Goal: Task Accomplishment & Management: Use online tool/utility

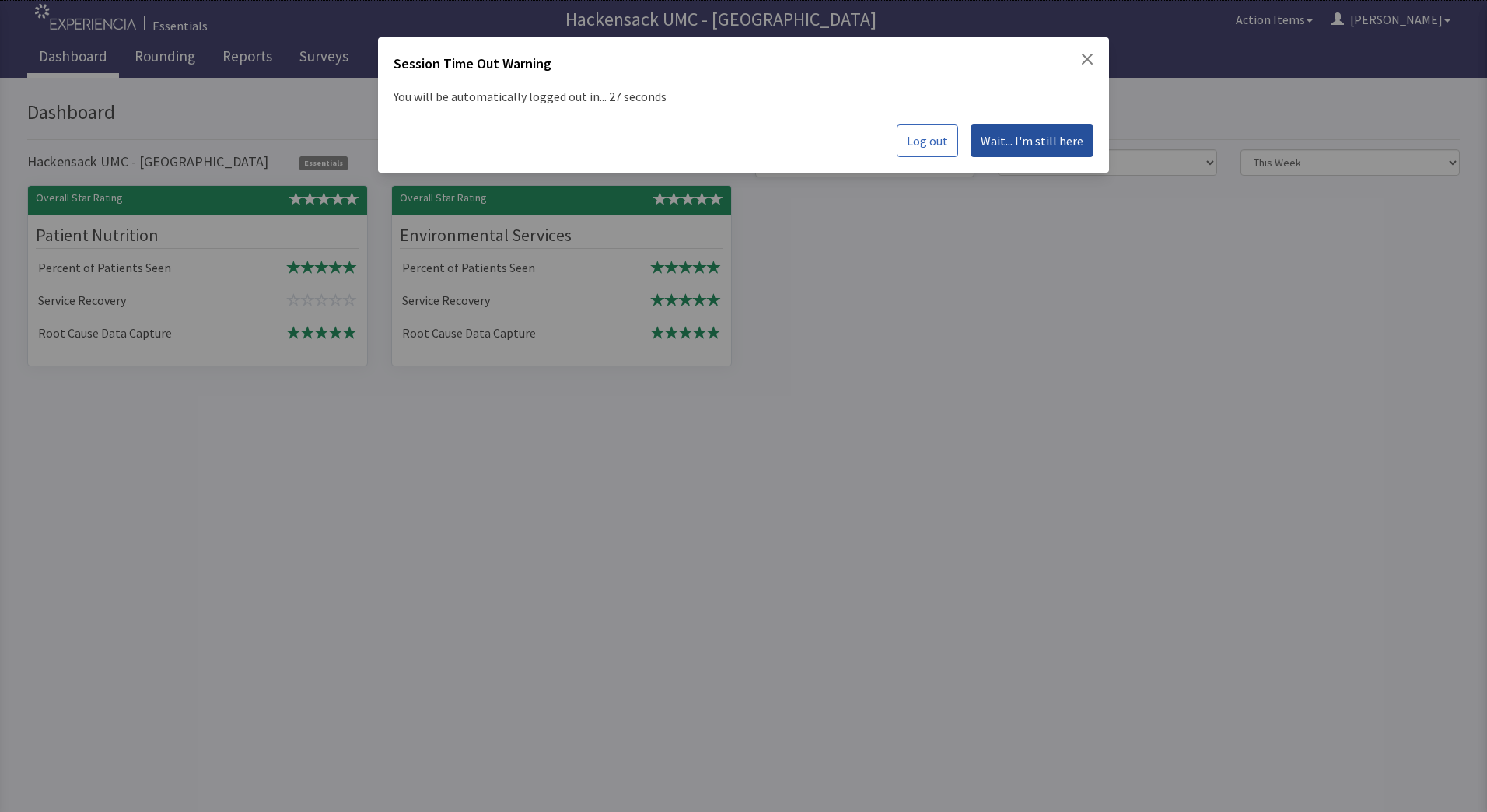
click at [1037, 152] on button "Wait... I'm still here" at bounding box center [1031, 141] width 123 height 33
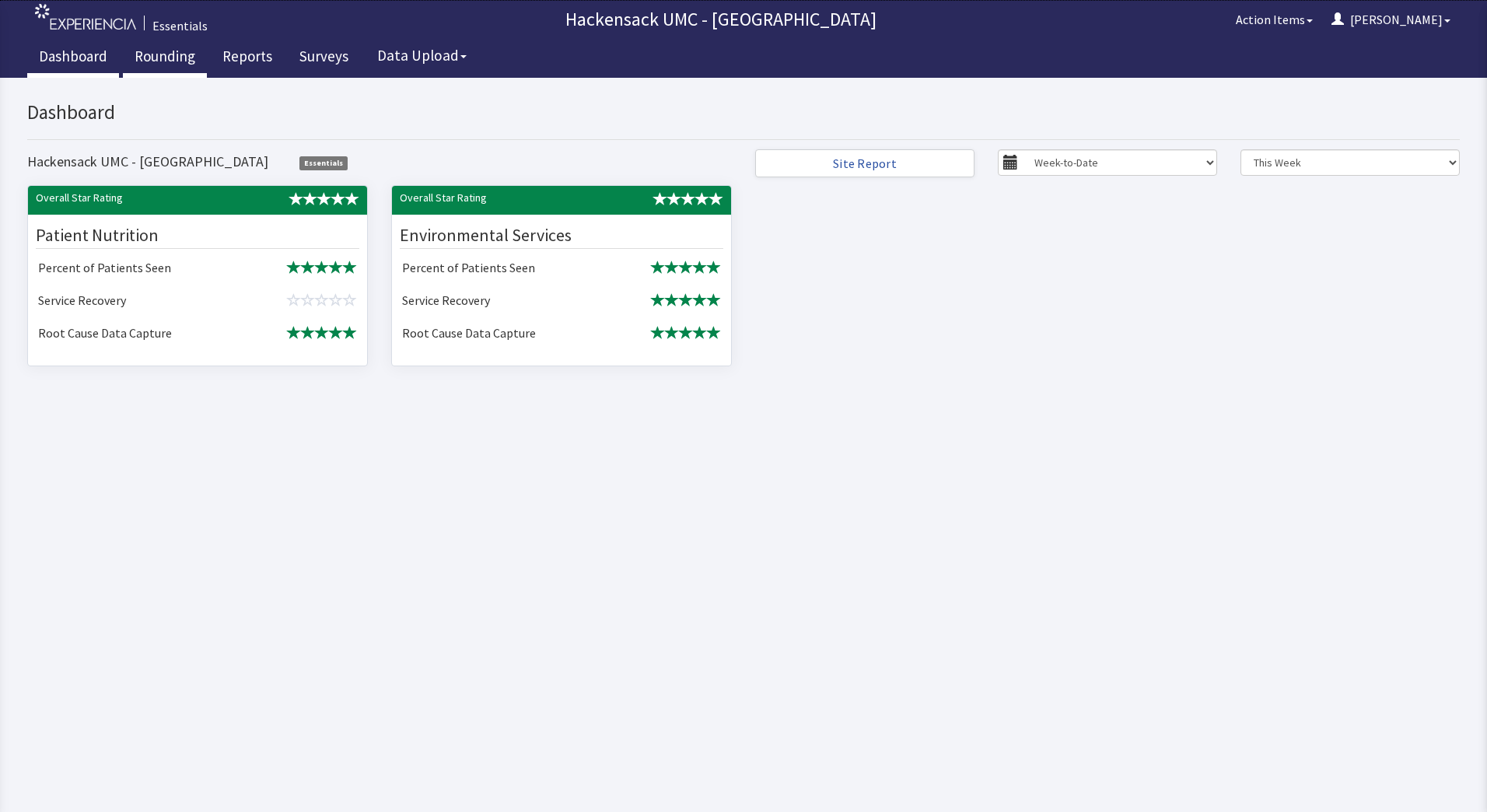
click at [172, 56] on link "Rounding" at bounding box center [164, 58] width 84 height 39
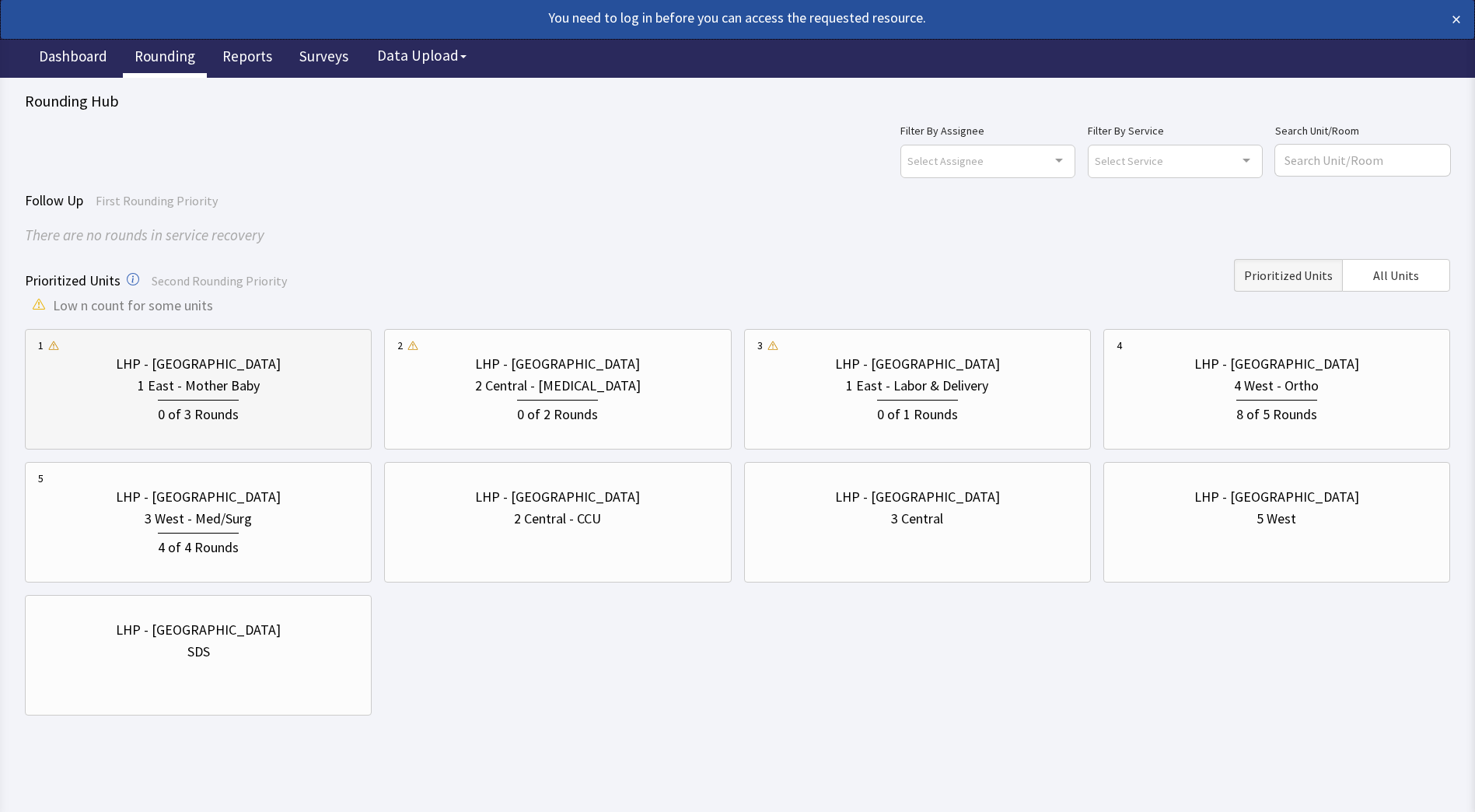
click at [234, 381] on div "1 East - Mother Baby" at bounding box center [198, 385] width 122 height 22
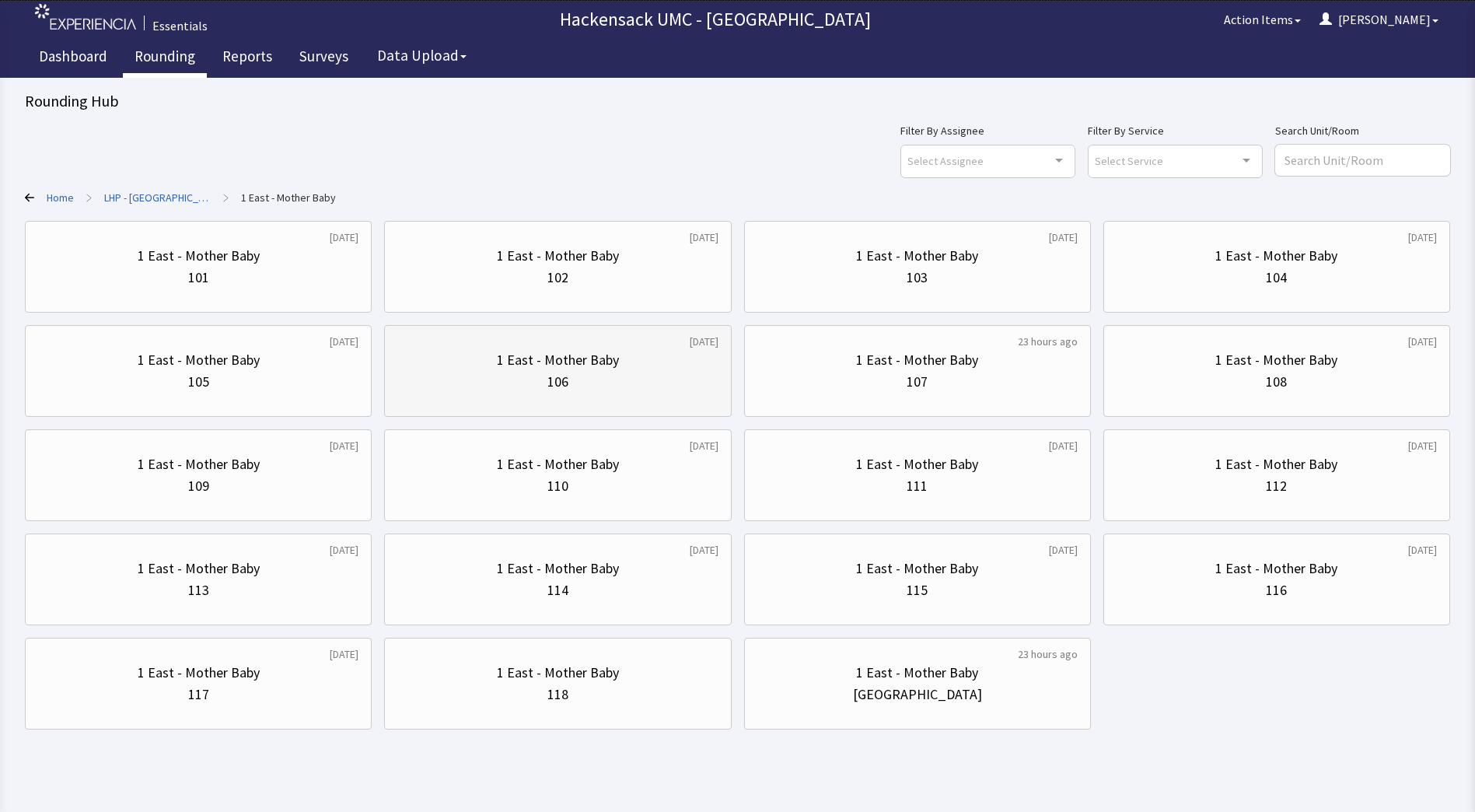
click at [639, 371] on div "106" at bounding box center [557, 381] width 320 height 22
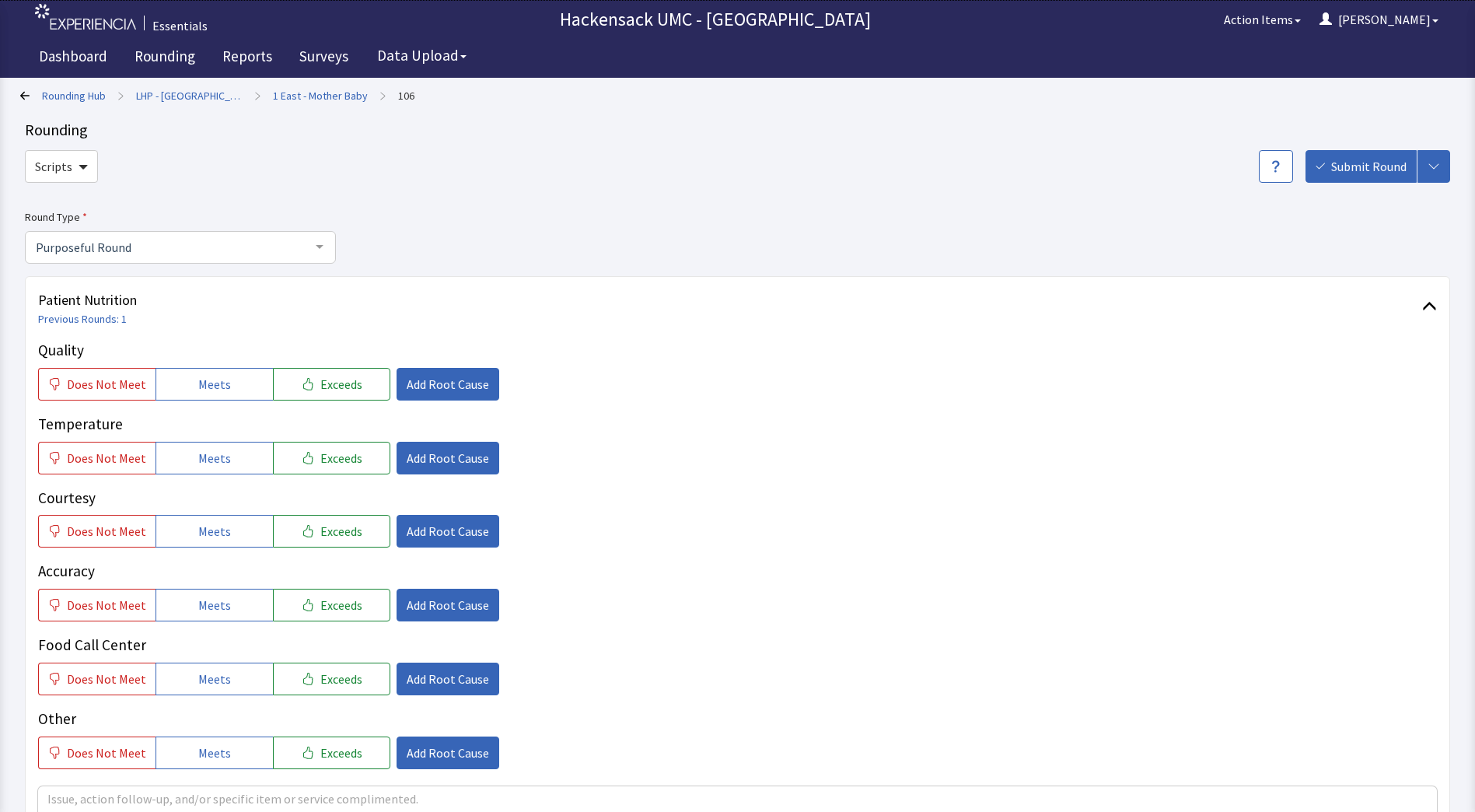
click at [639, 371] on div "Does Not Meet Meets Exceeds Add Root Cause" at bounding box center [737, 384] width 1399 height 33
click at [222, 387] on span "Meets" at bounding box center [215, 384] width 33 height 19
click at [220, 466] on span "Meets" at bounding box center [215, 458] width 33 height 19
click at [217, 532] on span "Meets" at bounding box center [215, 532] width 33 height 19
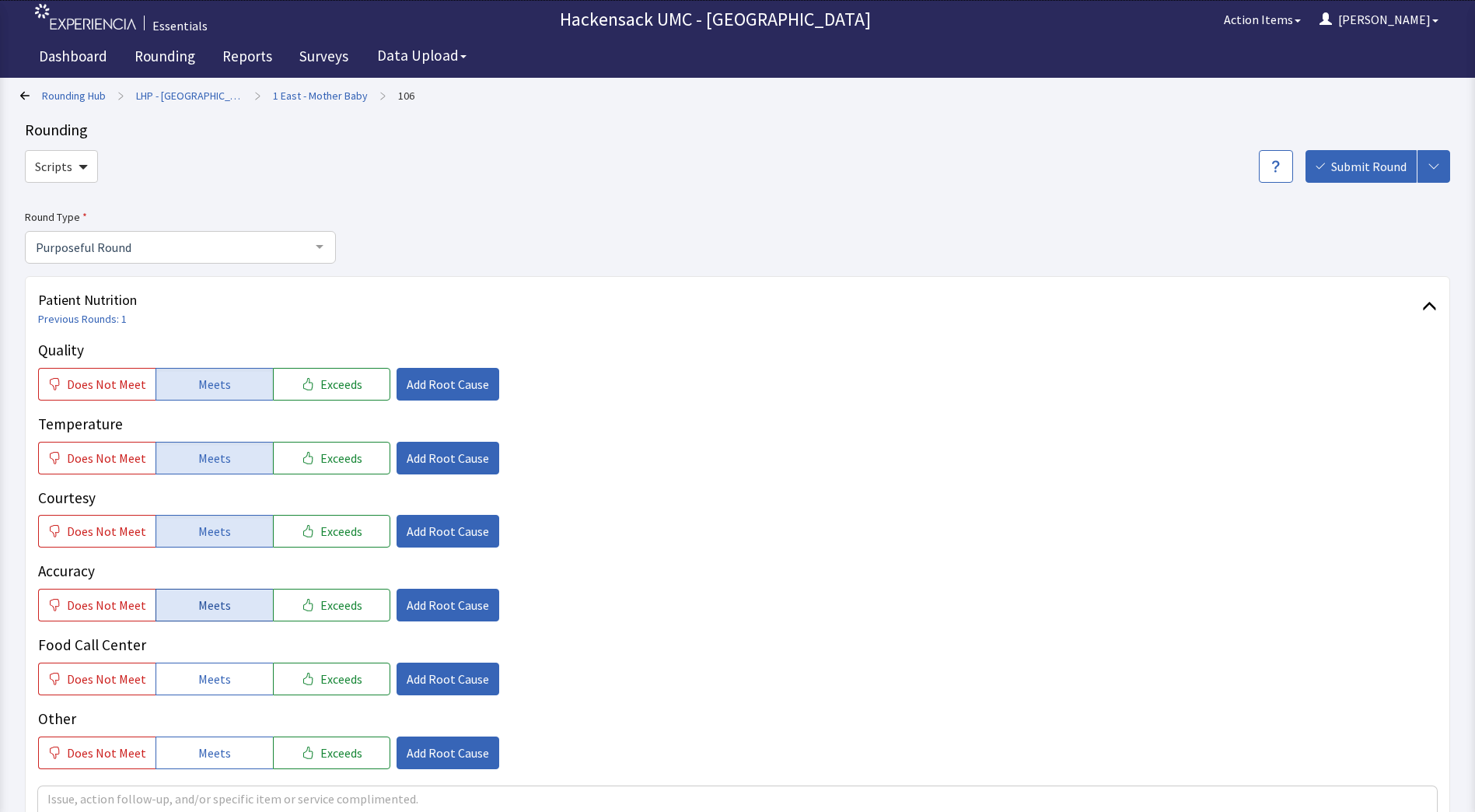
click at [211, 616] on button "Meets" at bounding box center [214, 605] width 117 height 33
click at [212, 685] on span "Meets" at bounding box center [215, 679] width 33 height 19
click at [216, 728] on p "Other" at bounding box center [737, 719] width 1399 height 22
click at [216, 736] on button "Meets" at bounding box center [214, 752] width 117 height 33
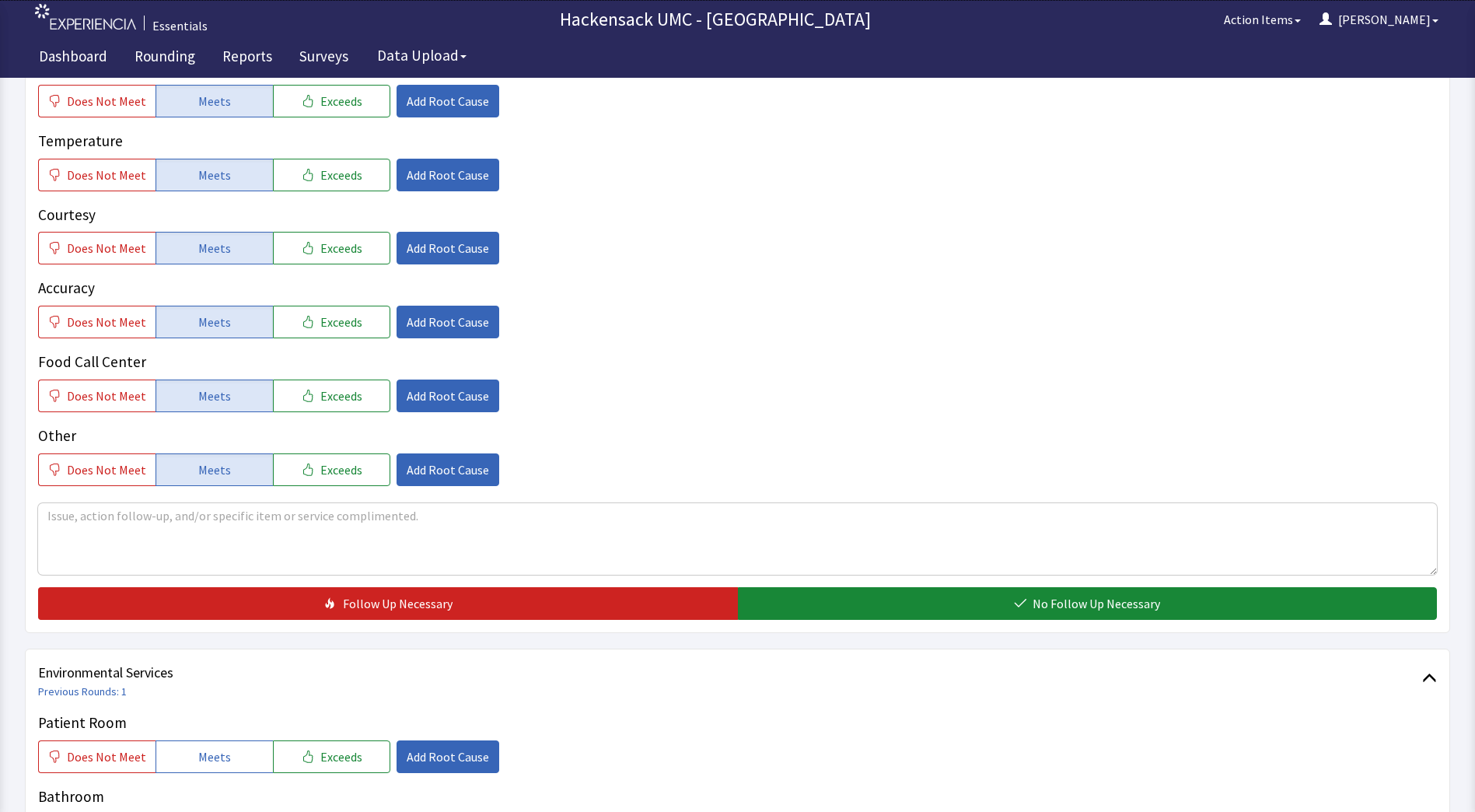
scroll to position [293, 0]
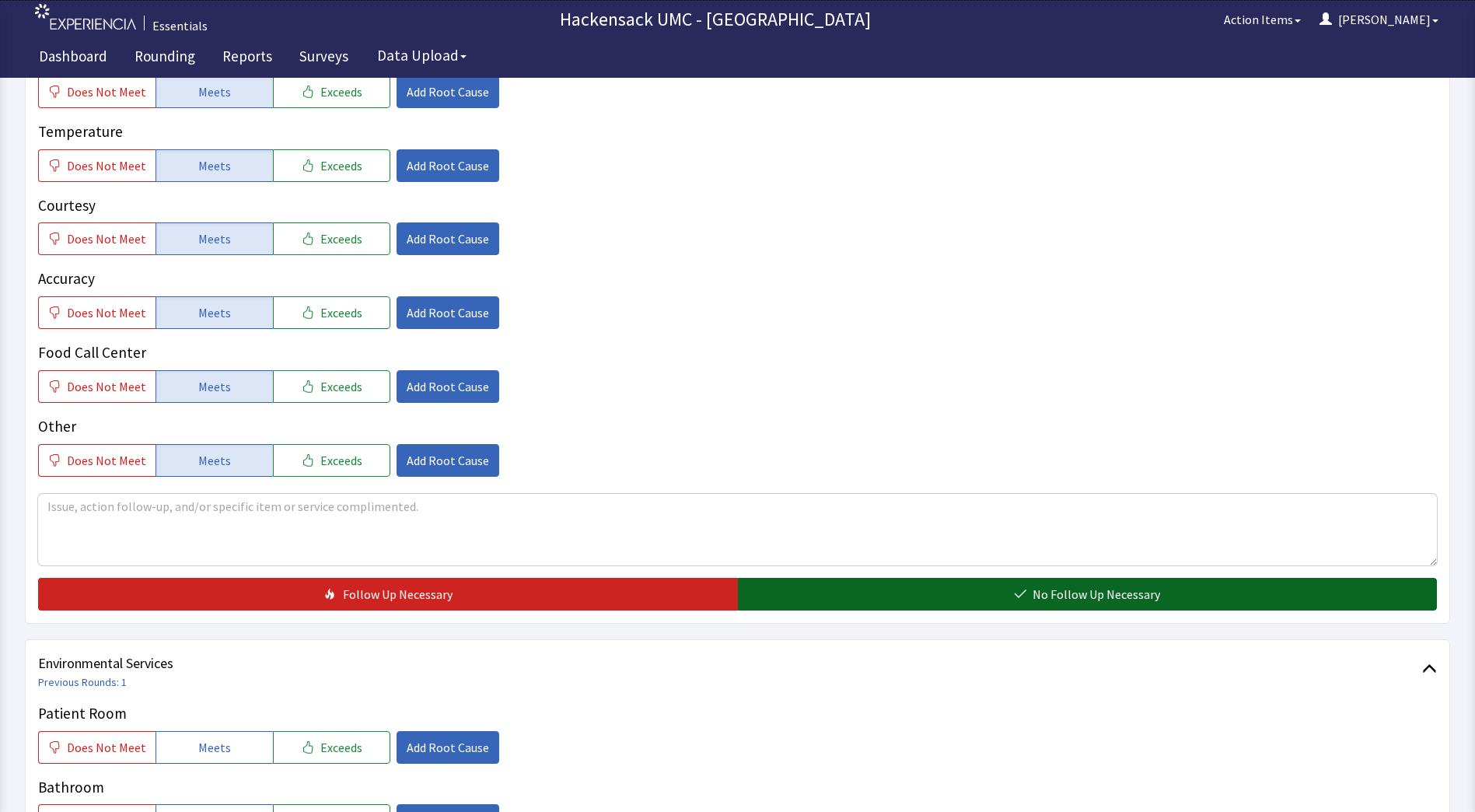
click at [975, 595] on button "No Follow Up Necessary" at bounding box center [1087, 594] width 700 height 33
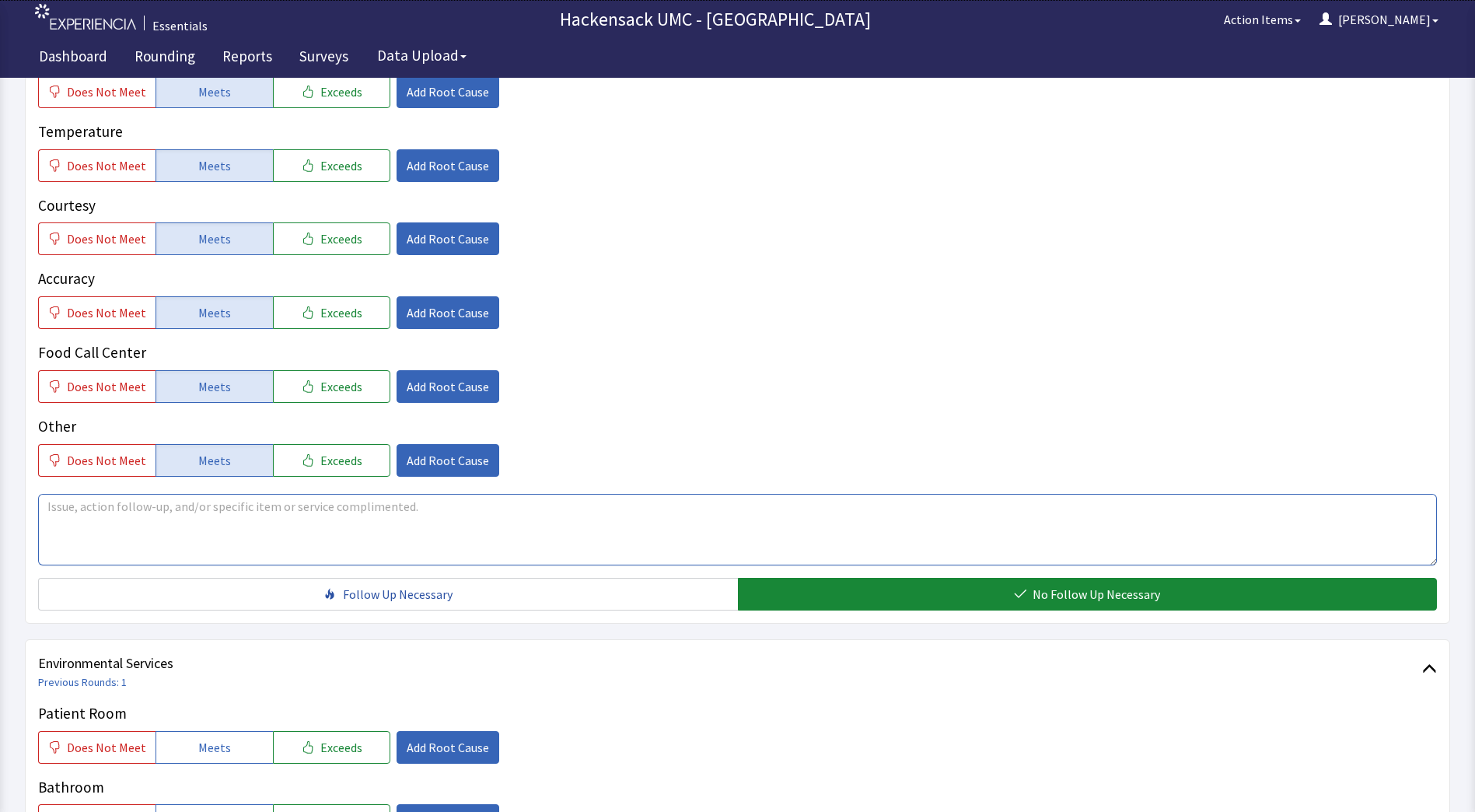
click at [320, 522] on textarea at bounding box center [737, 529] width 1399 height 72
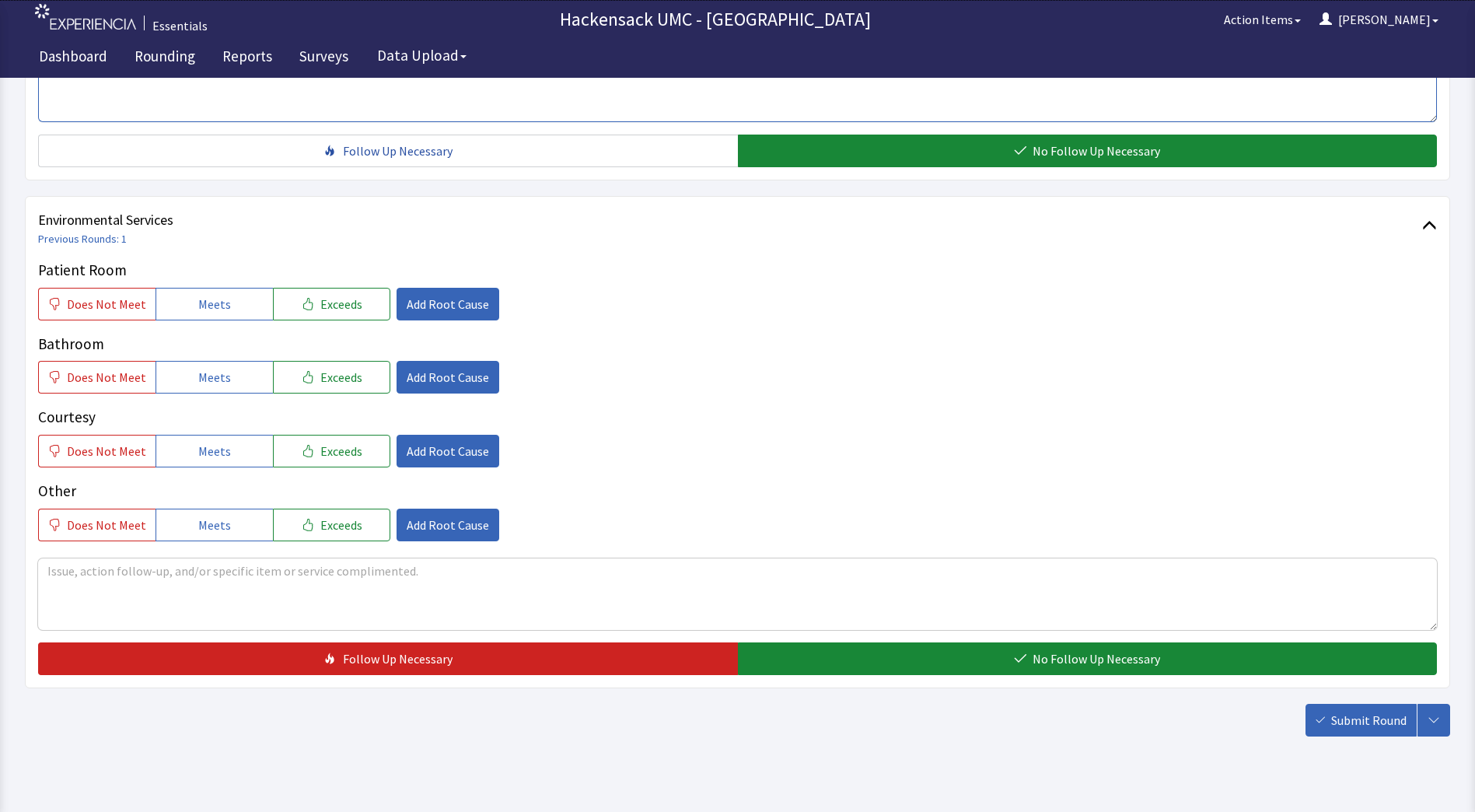
scroll to position [750, 0]
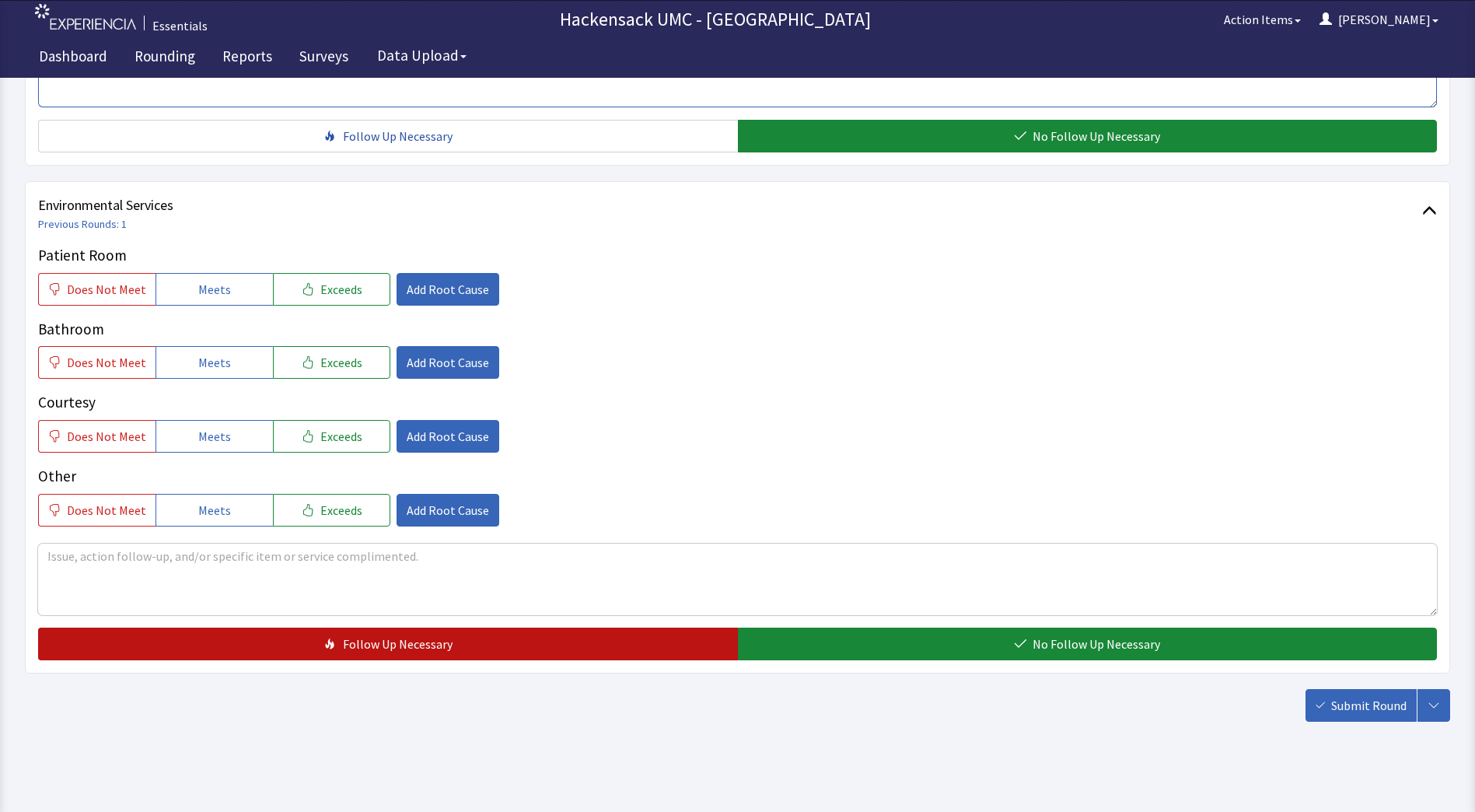
type textarea "Lynn was in this morning and took the family's order"
click at [515, 658] on button "Follow Up Necessary" at bounding box center [388, 644] width 700 height 33
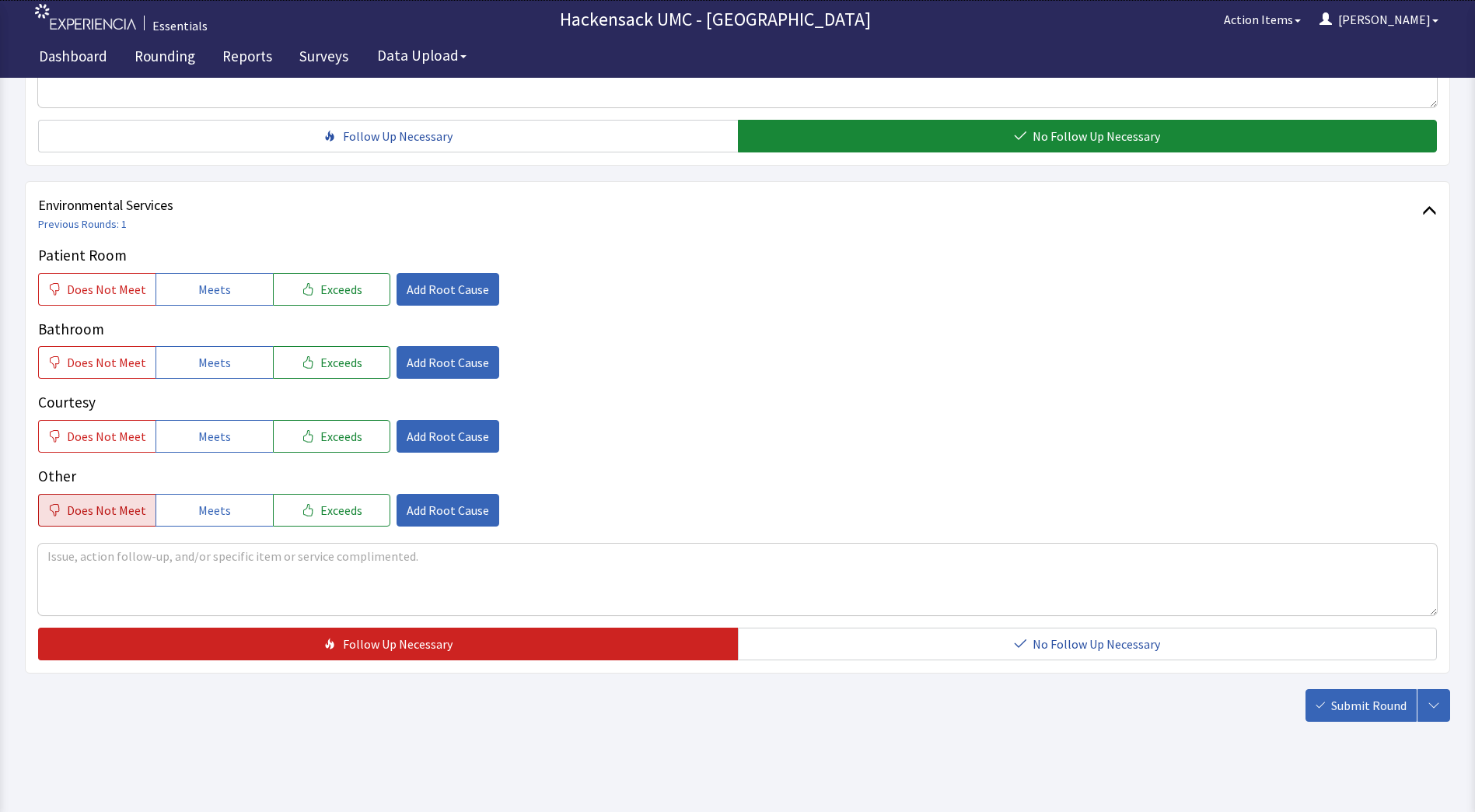
click at [78, 507] on span "Does Not Meet" at bounding box center [106, 510] width 79 height 19
click at [428, 507] on span "Add Root Cause" at bounding box center [448, 510] width 83 height 19
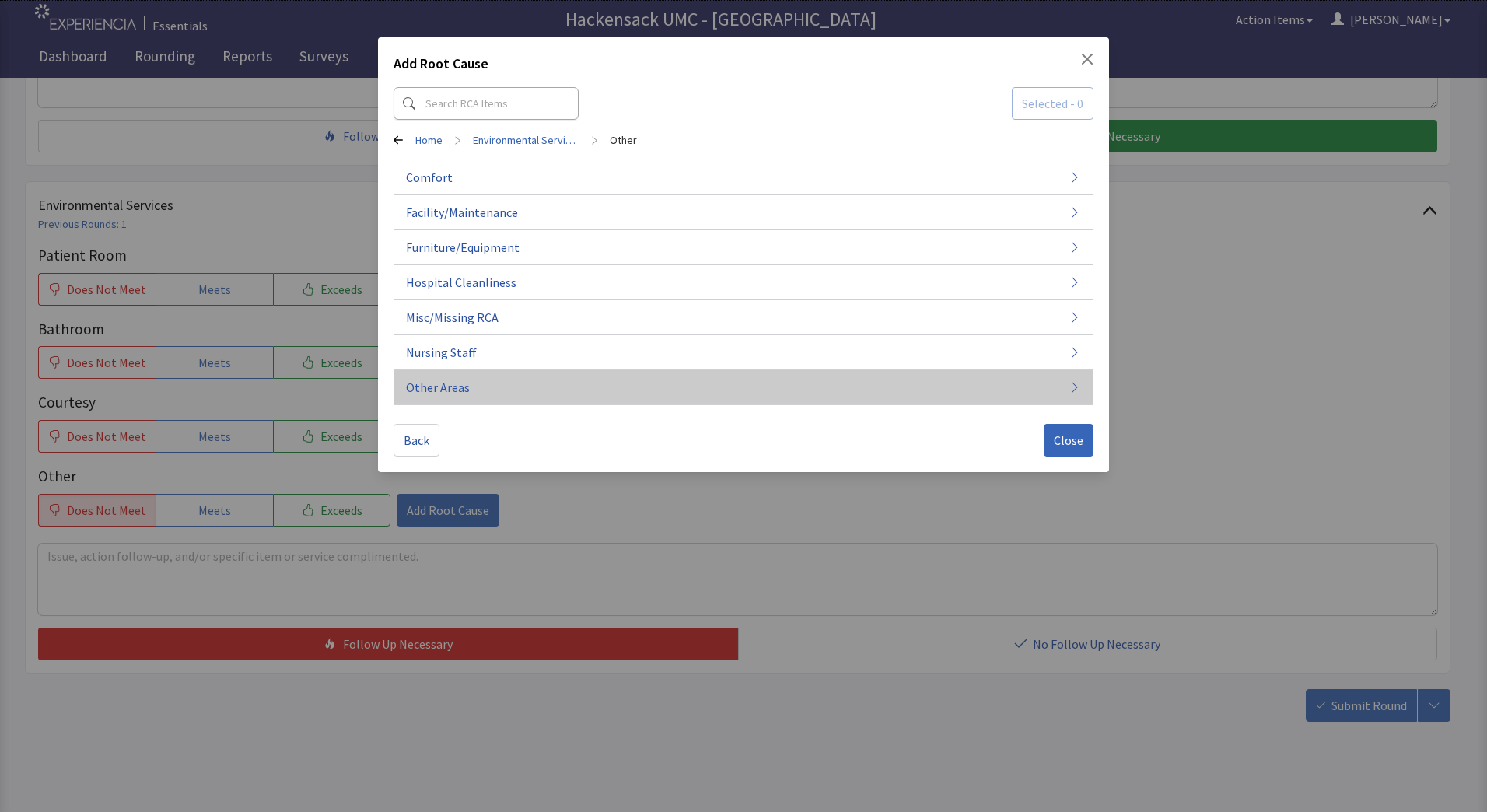
click at [479, 391] on button "Other Areas" at bounding box center [743, 387] width 700 height 35
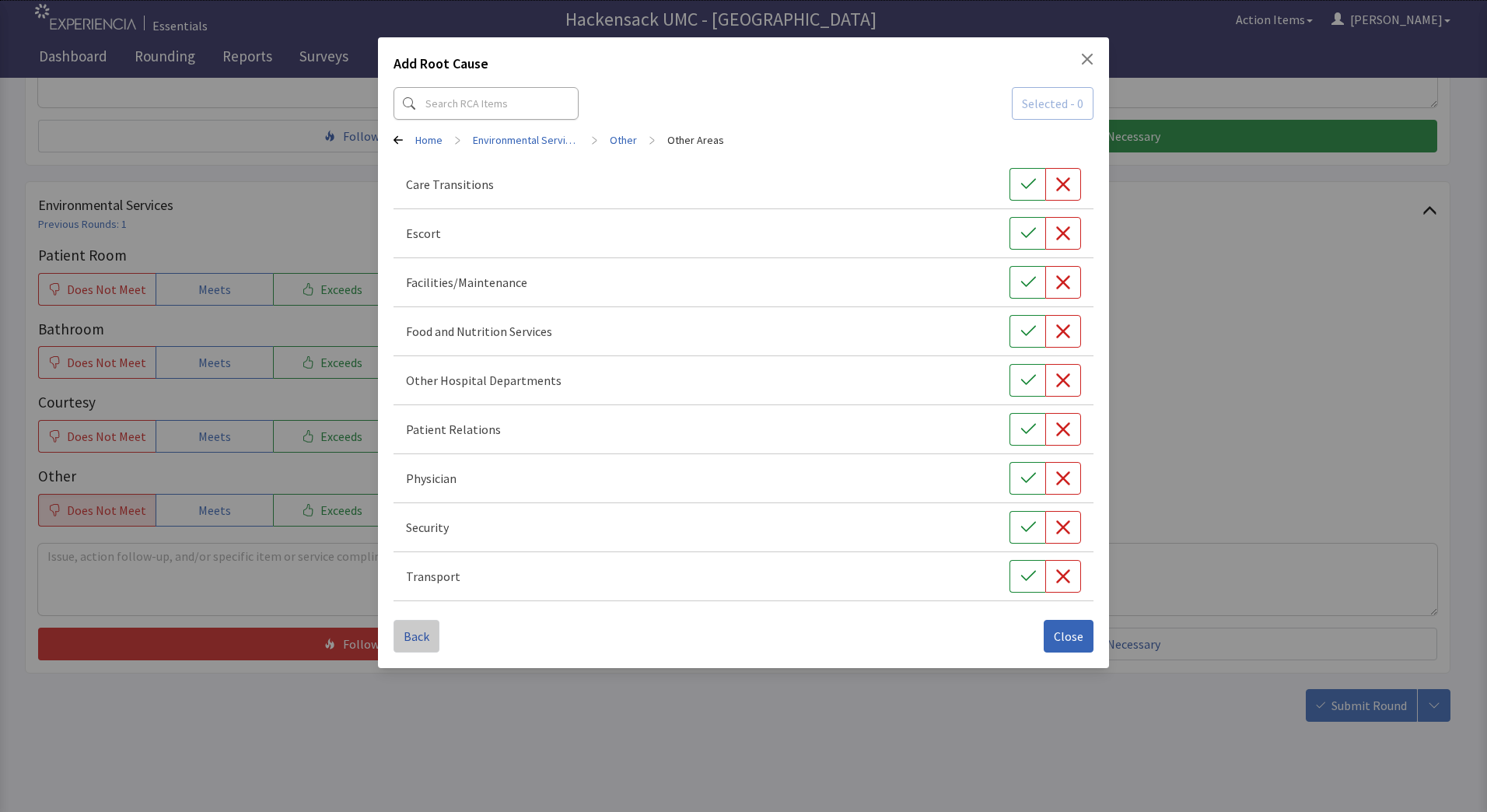
click at [423, 634] on span "Back" at bounding box center [417, 636] width 26 height 19
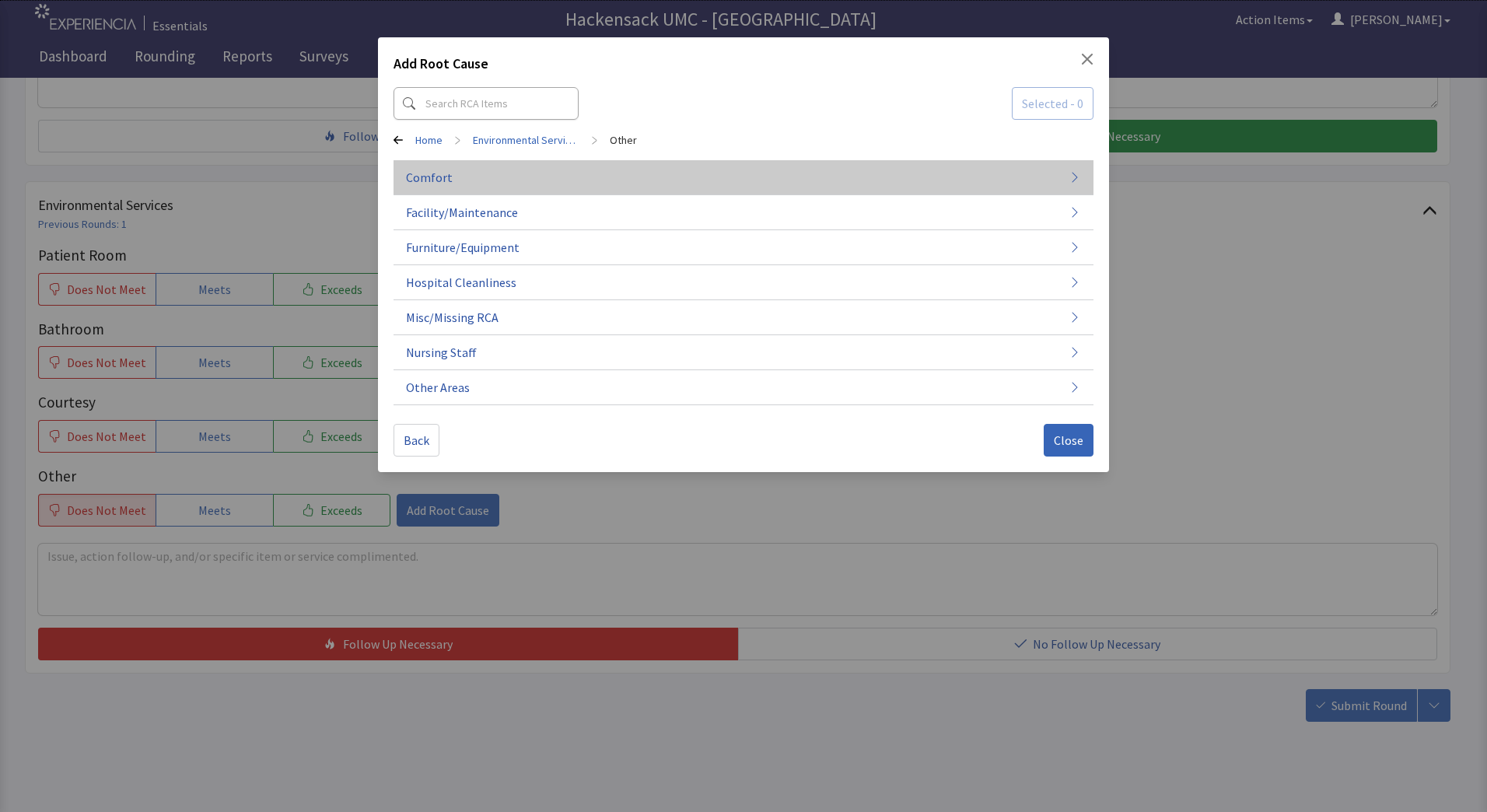
click at [457, 230] on button "Comfort" at bounding box center [743, 248] width 700 height 35
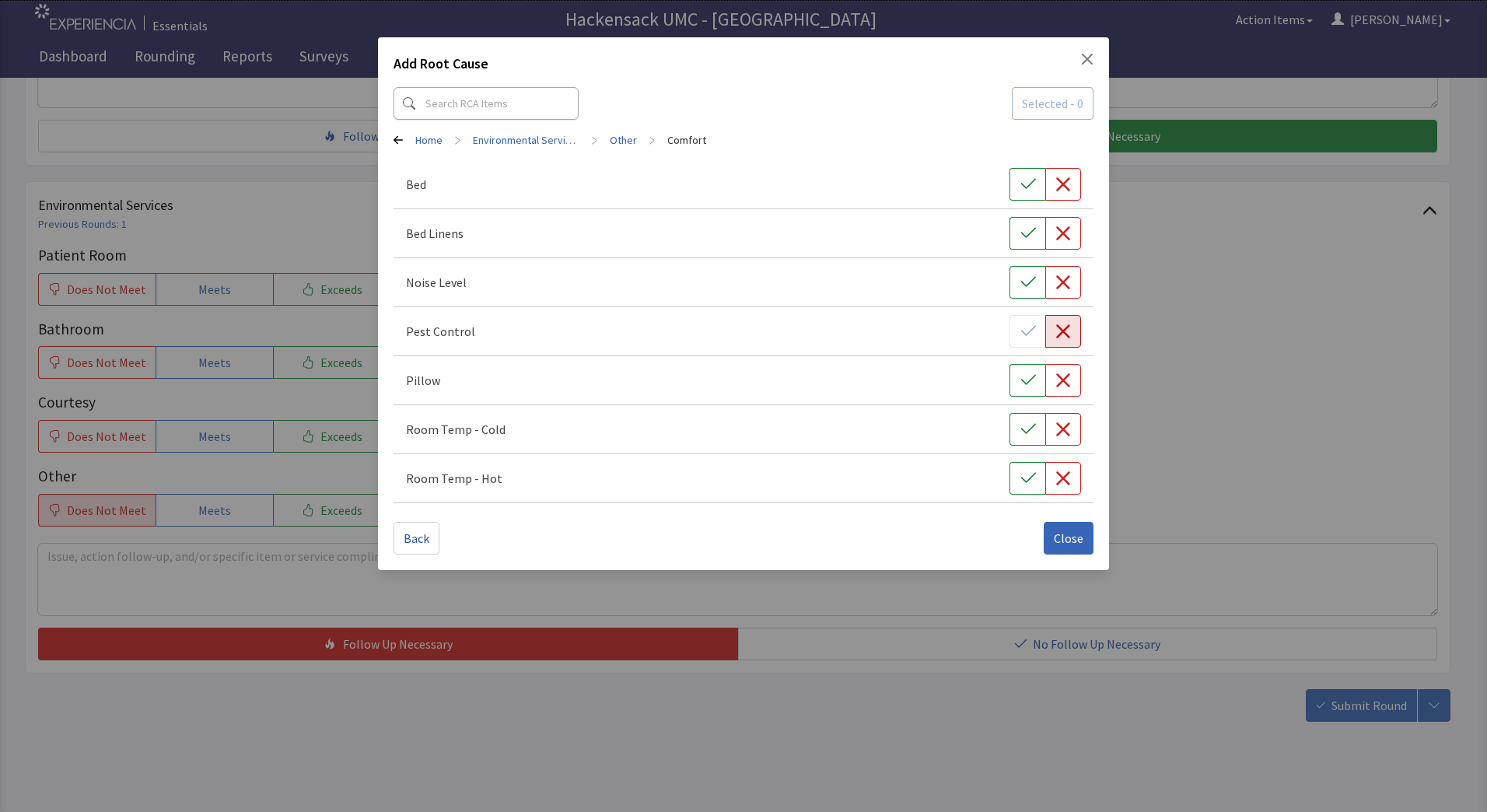
click at [1059, 341] on button "button" at bounding box center [1062, 331] width 35 height 33
click at [1071, 242] on button "button" at bounding box center [1062, 233] width 35 height 33
click at [1066, 530] on span "Close" at bounding box center [1068, 538] width 29 height 19
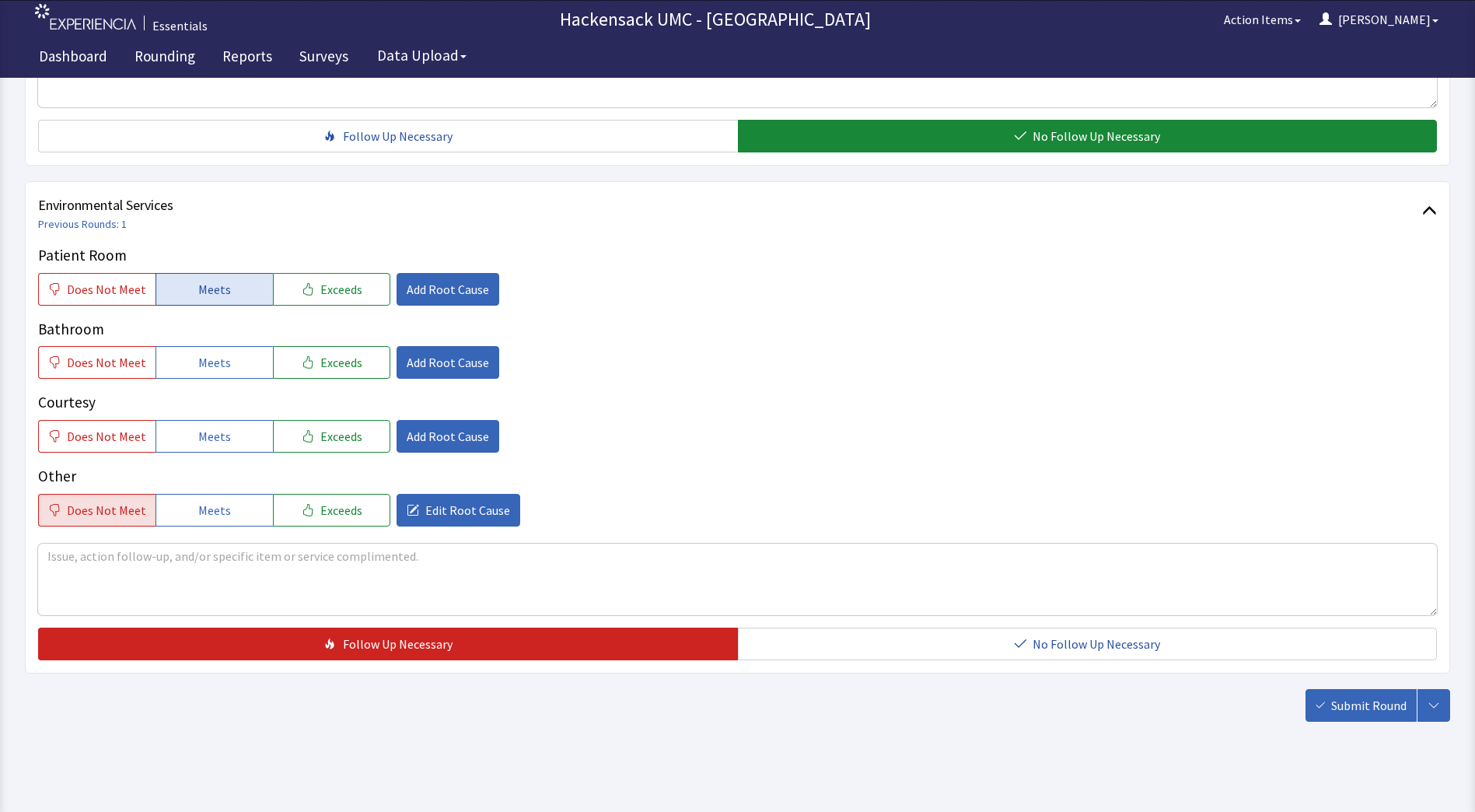
click at [241, 286] on button "Meets" at bounding box center [214, 289] width 117 height 33
click at [216, 356] on span "Meets" at bounding box center [215, 362] width 33 height 19
click at [207, 445] on span "Meets" at bounding box center [215, 437] width 33 height 19
click at [239, 570] on textarea at bounding box center [737, 579] width 1399 height 72
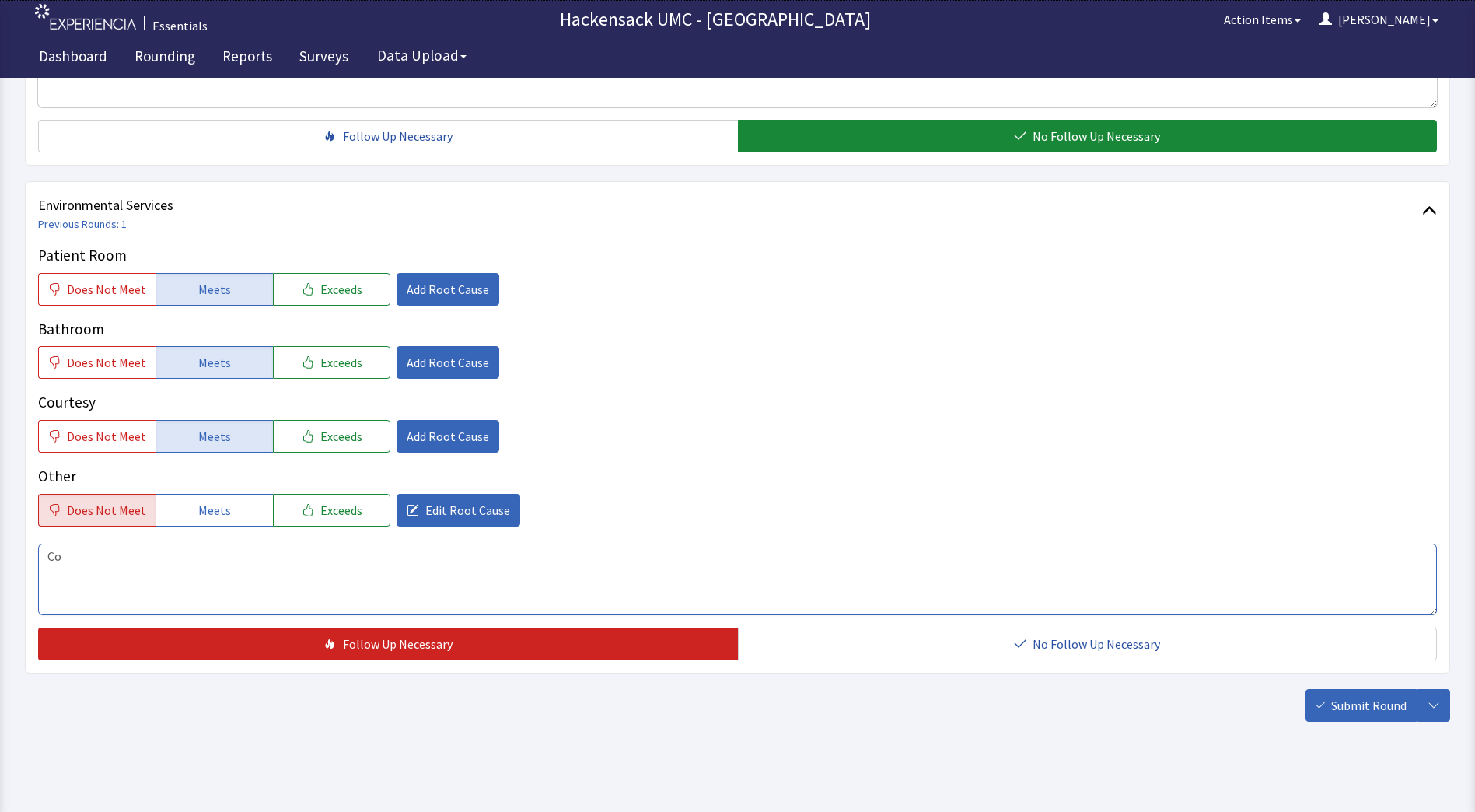
type textarea "C"
type textarea "Patient observed a roach on the bed linen last evening."
click at [1353, 701] on span "Submit Round" at bounding box center [1368, 705] width 75 height 19
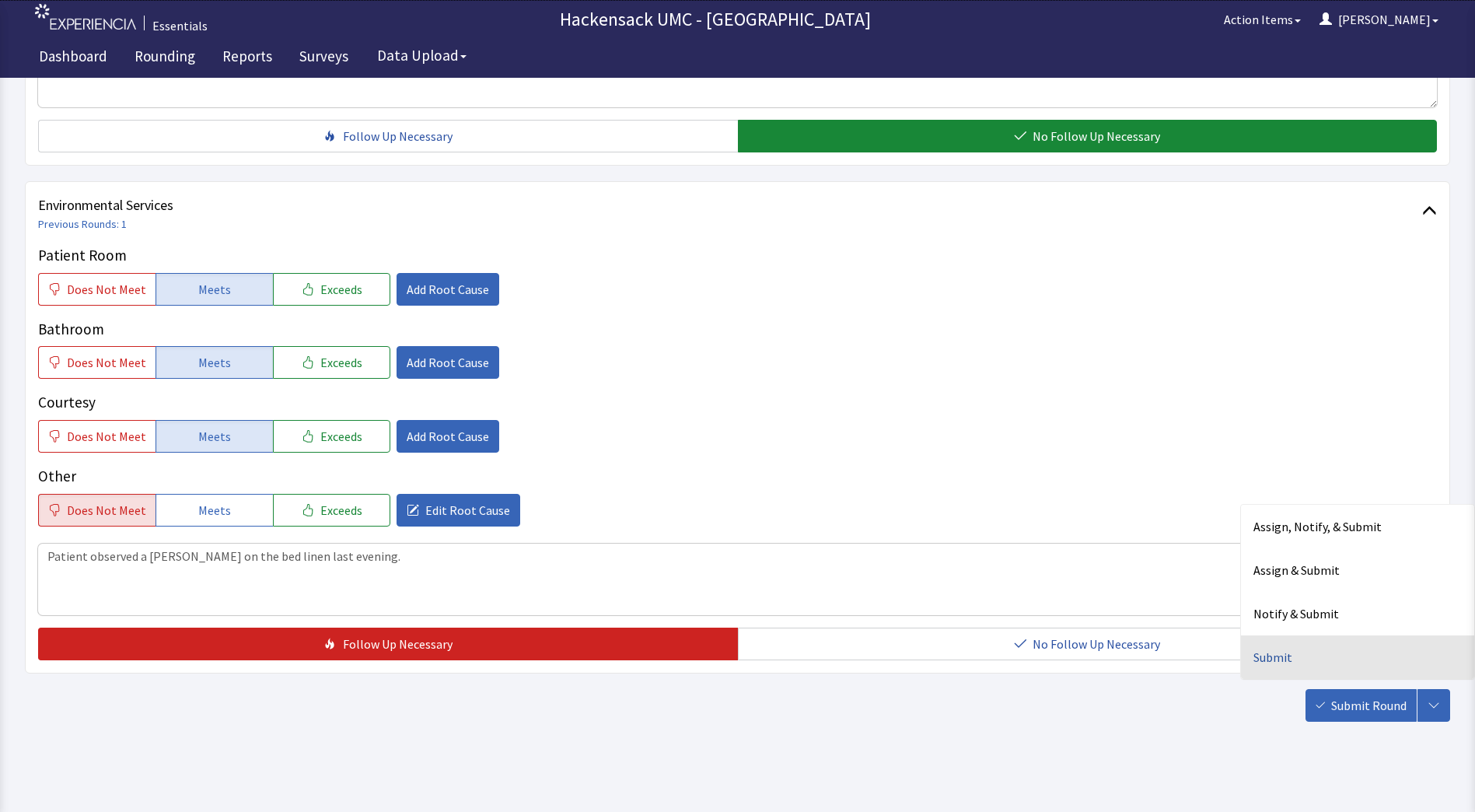
click at [1292, 656] on div "Submit" at bounding box center [1358, 657] width 233 height 43
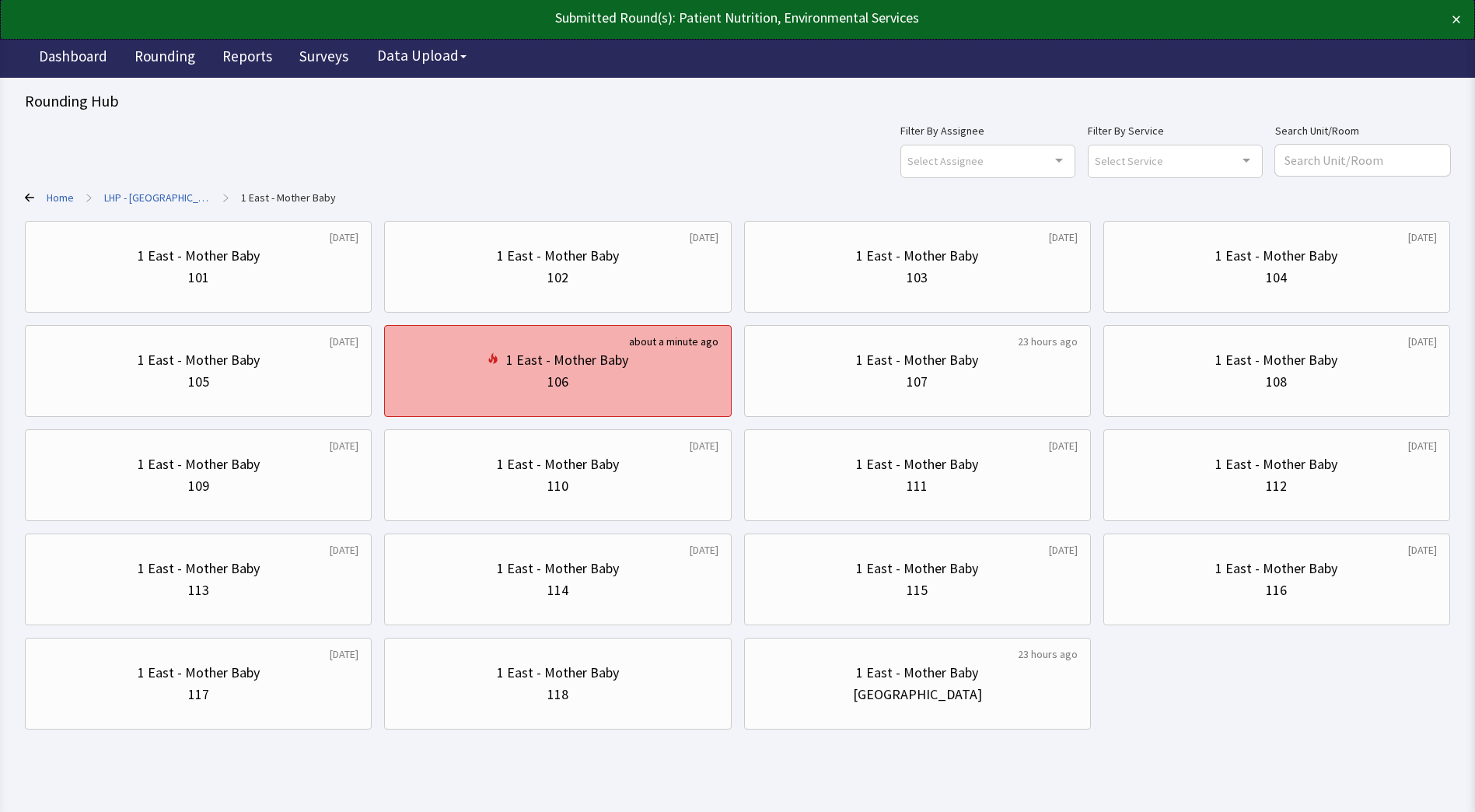
click at [703, 397] on div "1 East - Mother Baby 106" at bounding box center [557, 371] width 320 height 74
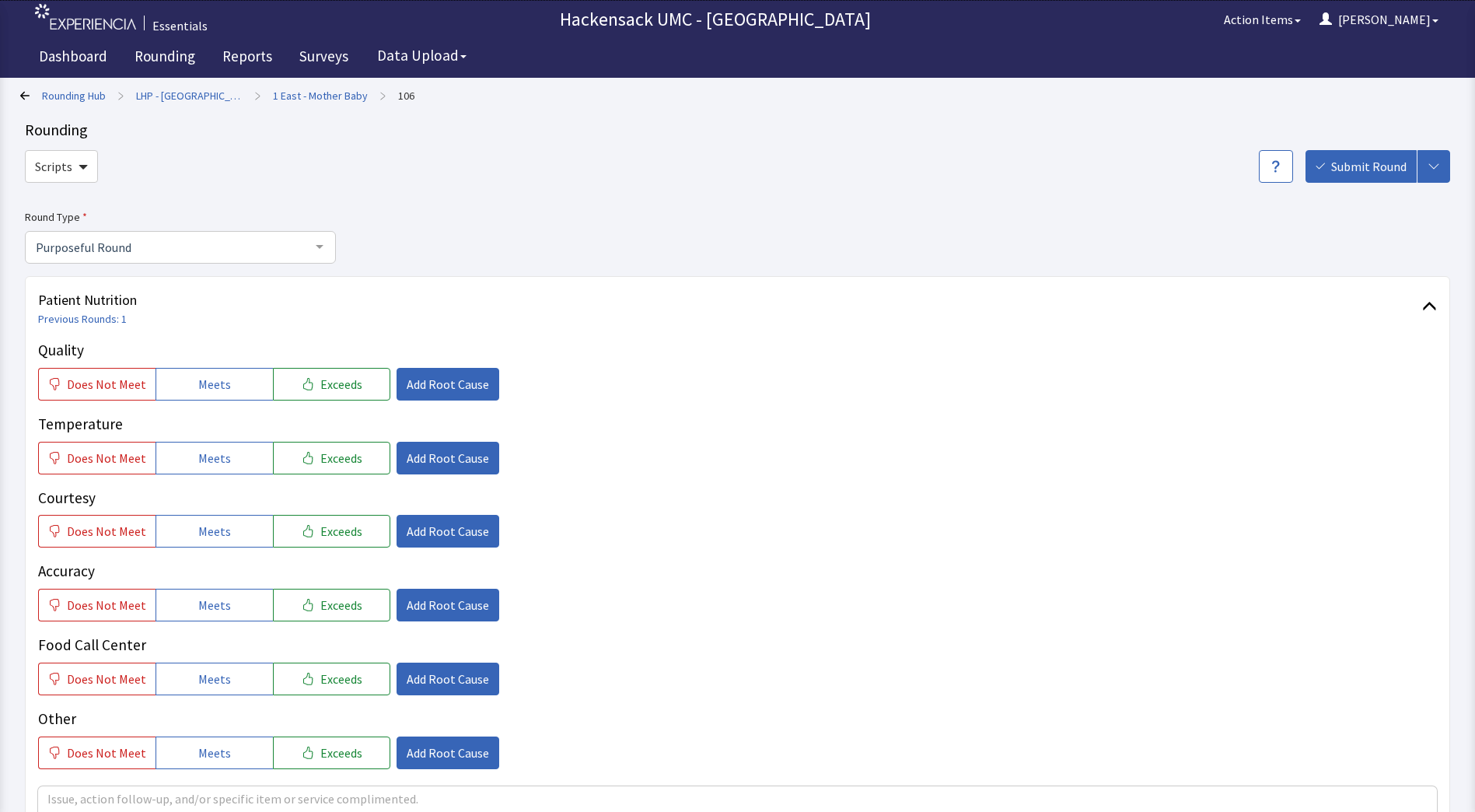
scroll to position [453, 0]
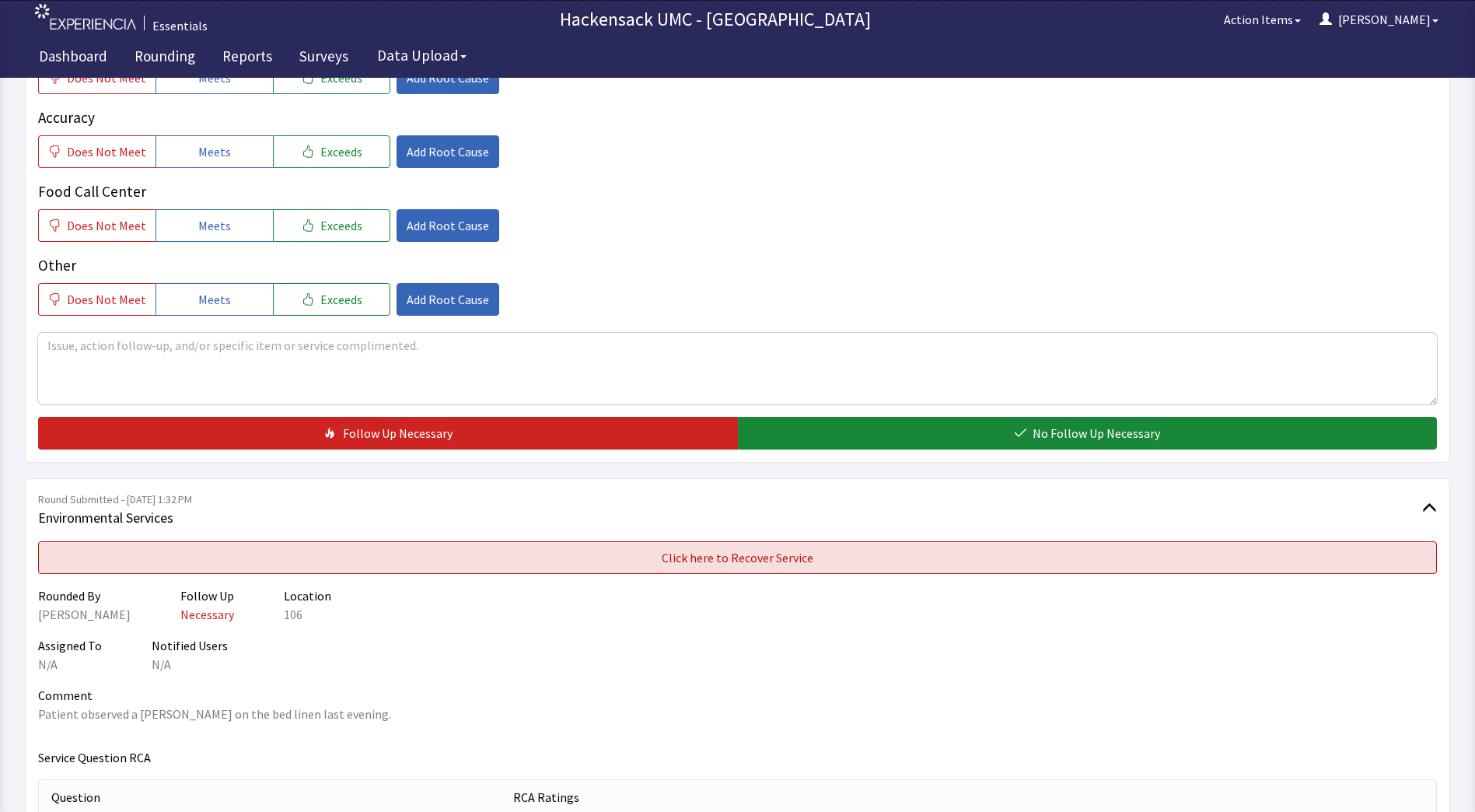
click at [961, 567] on button "Click here to Recover Service" at bounding box center [737, 557] width 1399 height 33
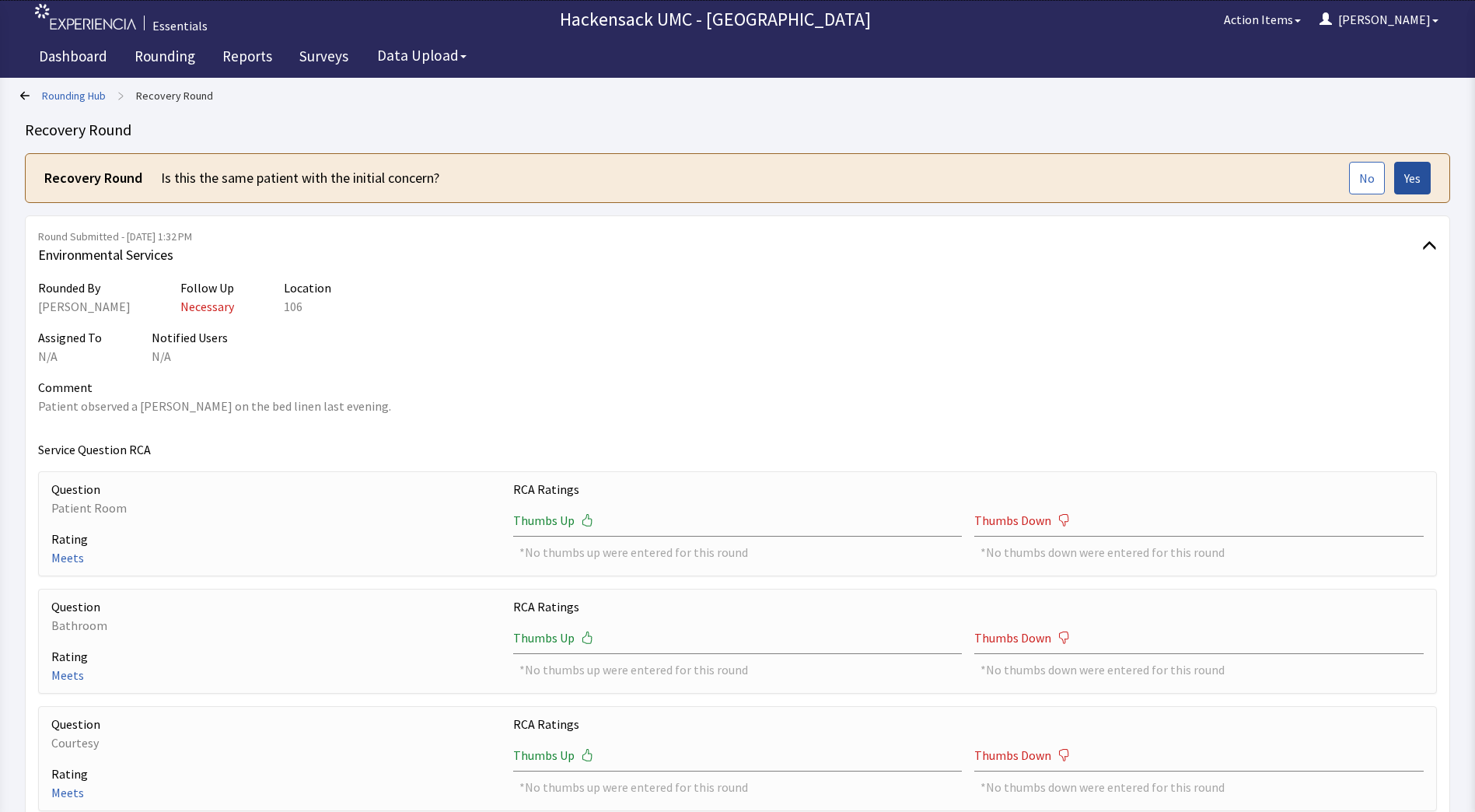
click at [1415, 185] on span "Yes" at bounding box center [1412, 179] width 16 height 19
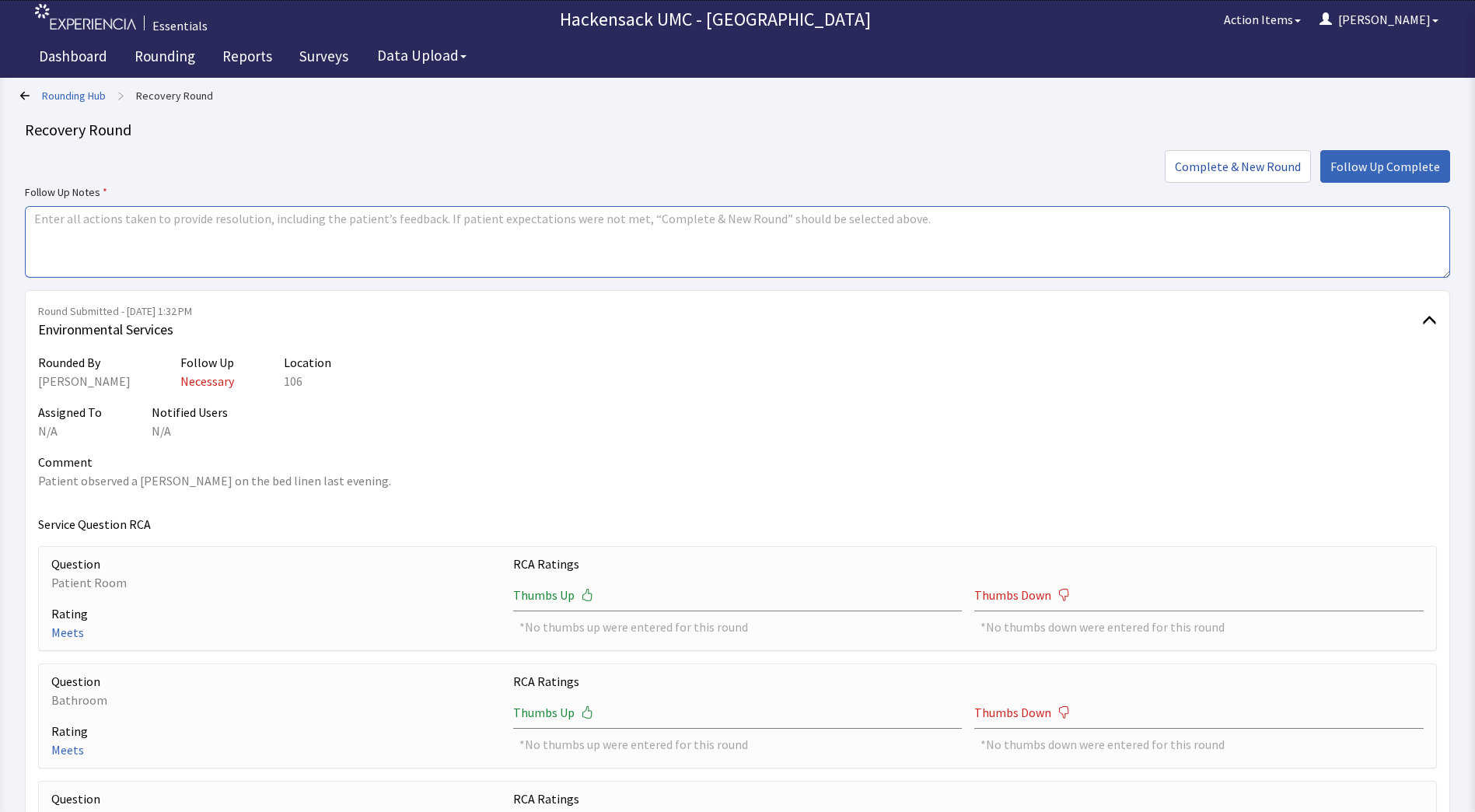
click at [641, 249] on textarea at bounding box center [738, 242] width 1426 height 72
click at [62, 219] on textarea "When and spoke with patient. Apologized. Let them know that pest control was co…" at bounding box center [738, 242] width 1426 height 72
click at [85, 223] on textarea "Went and spoke with patient. Apologized. Let them know that pest control was co…" at bounding box center [738, 242] width 1426 height 72
click at [140, 220] on textarea "Spoke with patient. Apologized. Let them know that pest control was coming to t…" at bounding box center [738, 242] width 1426 height 72
click at [140, 220] on textarea "Spoke with patient.Apologized. Let them know that pest control was coming to tr…" at bounding box center [738, 242] width 1426 height 72
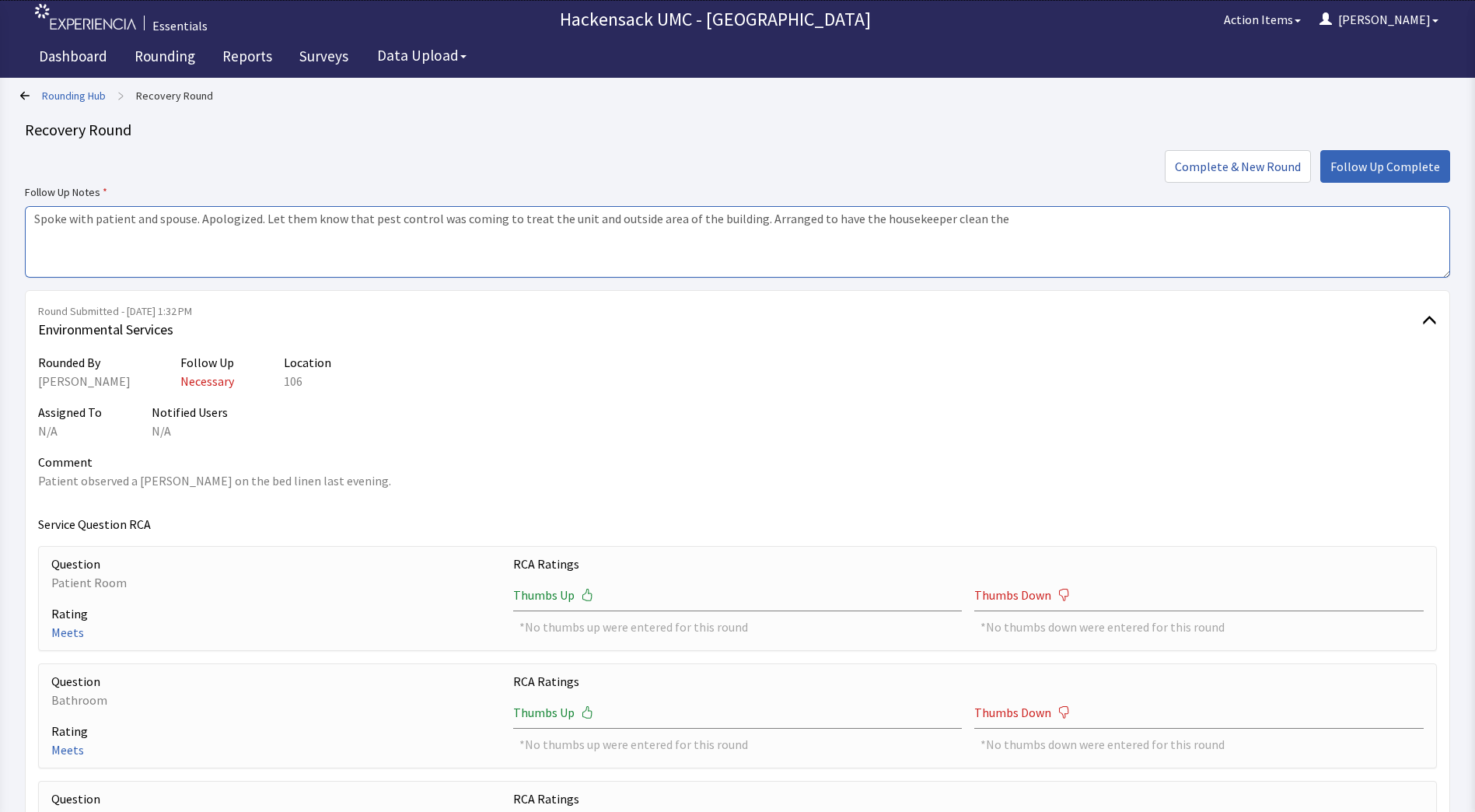
click at [994, 221] on textarea "Spoke with patient and spouse. Apologized. Let them know that pest control was …" at bounding box center [738, 242] width 1426 height 72
type textarea "Spoke with patient and spouse. Apologized. Let them know that pest control was …"
click at [1359, 162] on span "Follow Up Complete" at bounding box center [1385, 167] width 110 height 19
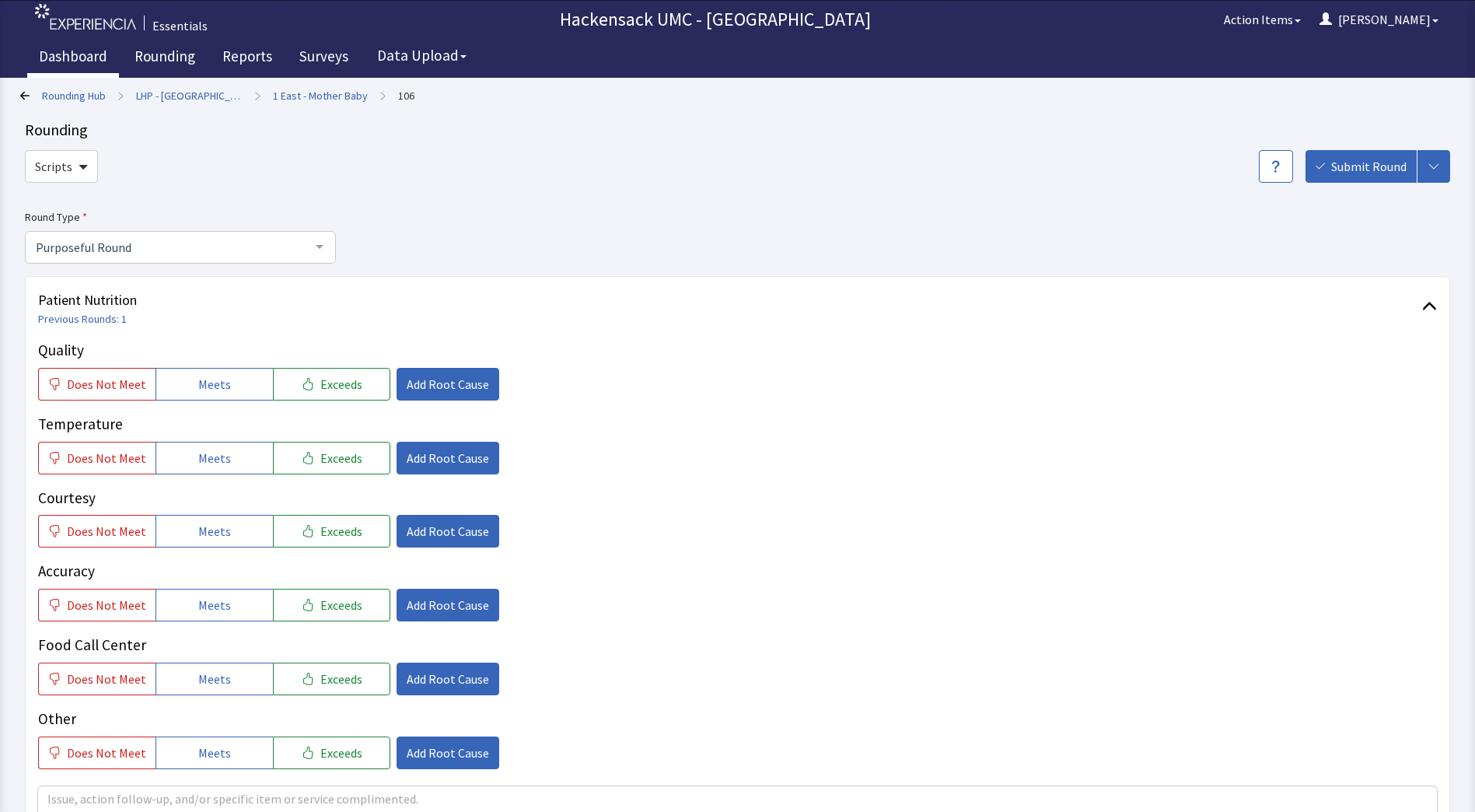
click at [59, 58] on link "Dashboard" at bounding box center [73, 58] width 91 height 39
